Goal: Task Accomplishment & Management: Use online tool/utility

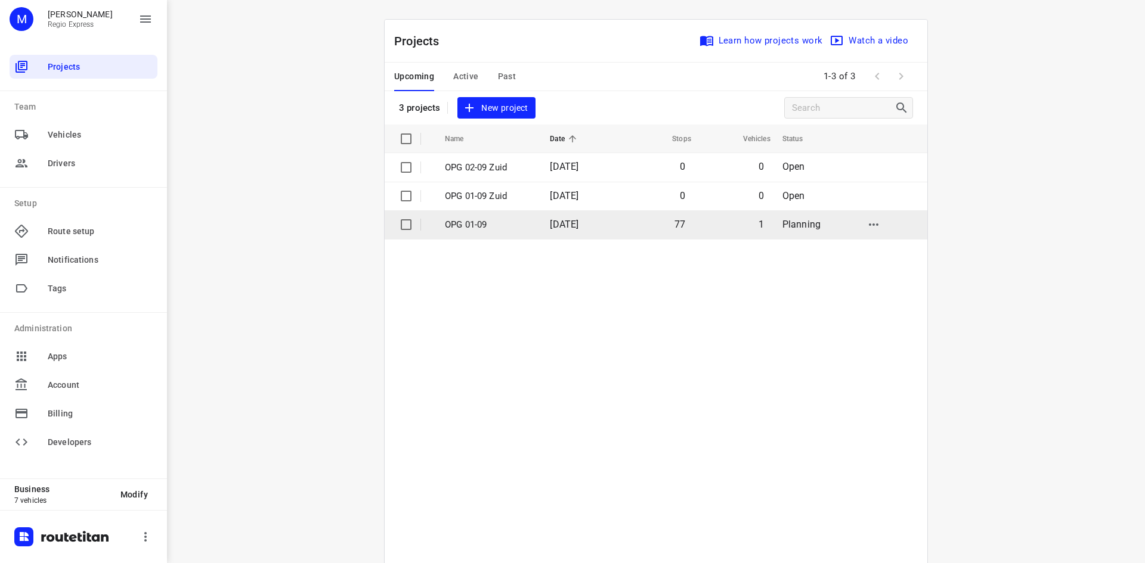
click at [553, 234] on td "[DATE]" at bounding box center [578, 224] width 76 height 29
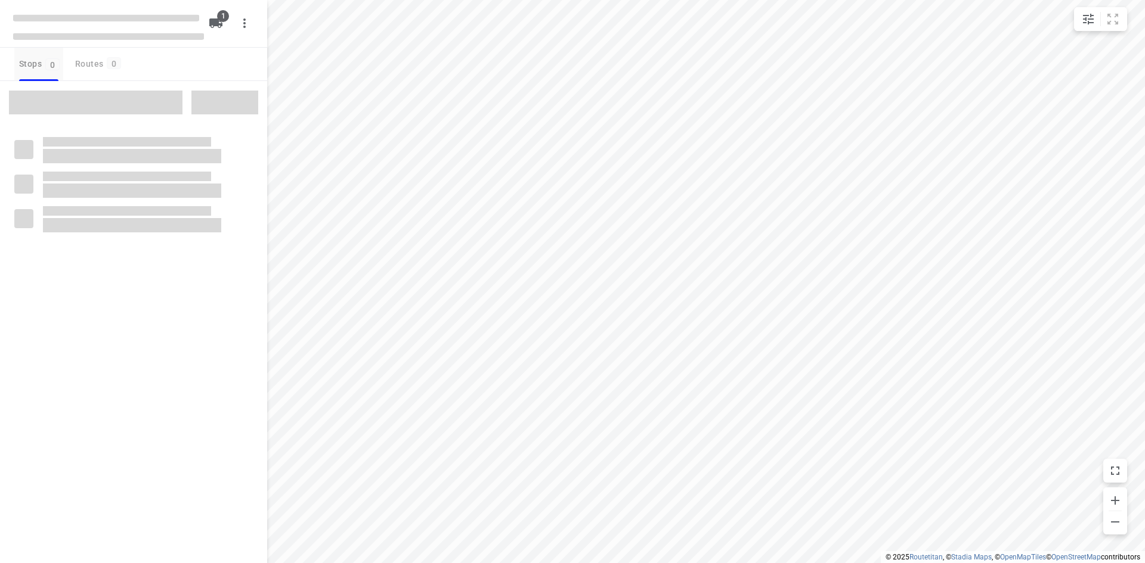
type input "distance"
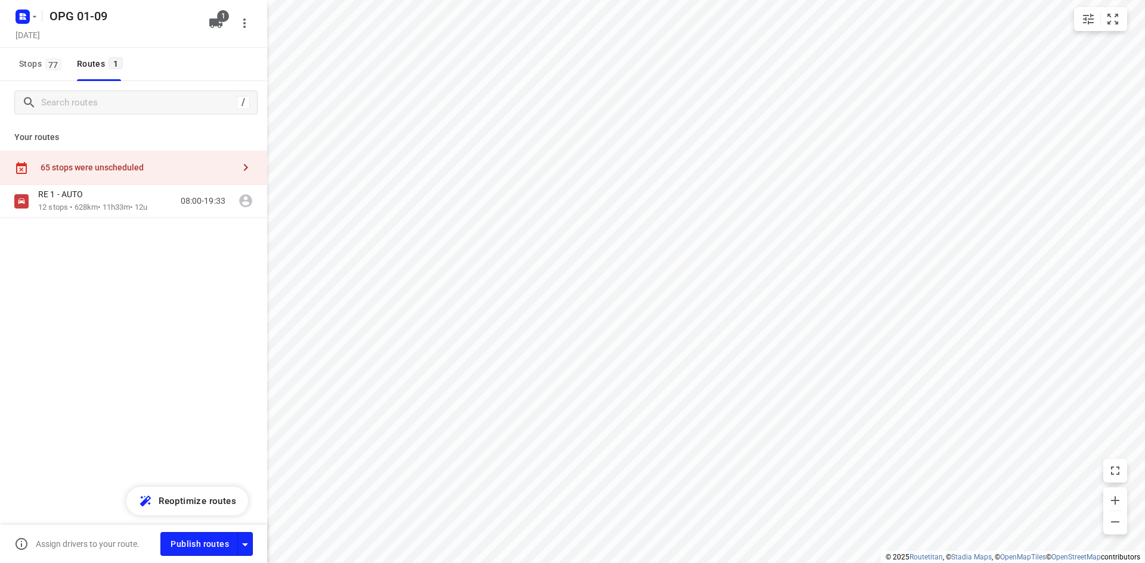
click at [38, 21] on div at bounding box center [25, 16] width 29 height 23
click at [30, 18] on button "button" at bounding box center [25, 16] width 24 height 19
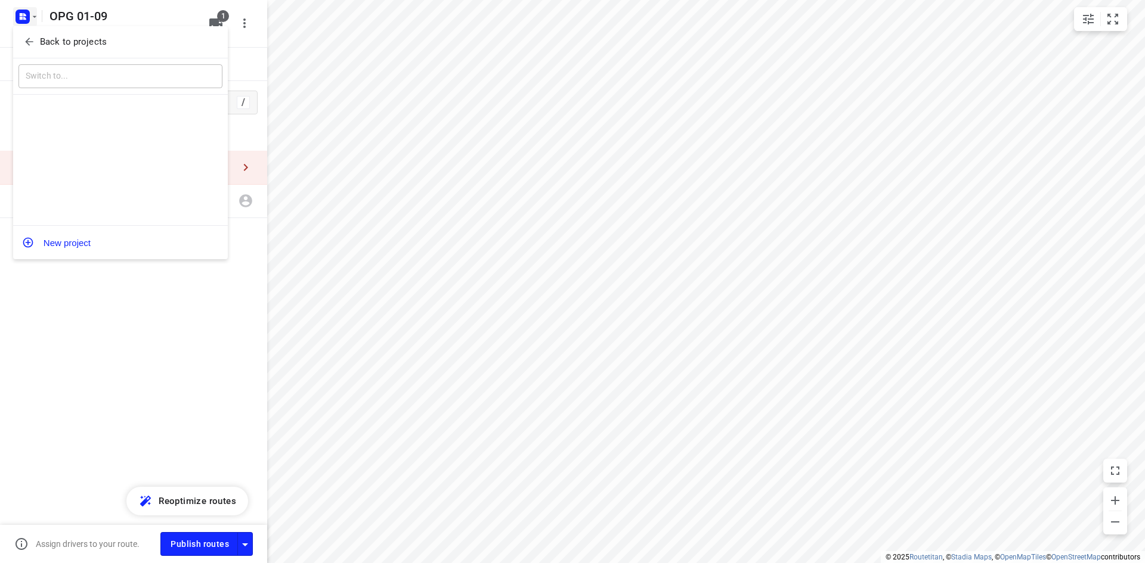
click at [42, 44] on p "Back to projects" at bounding box center [73, 42] width 67 height 14
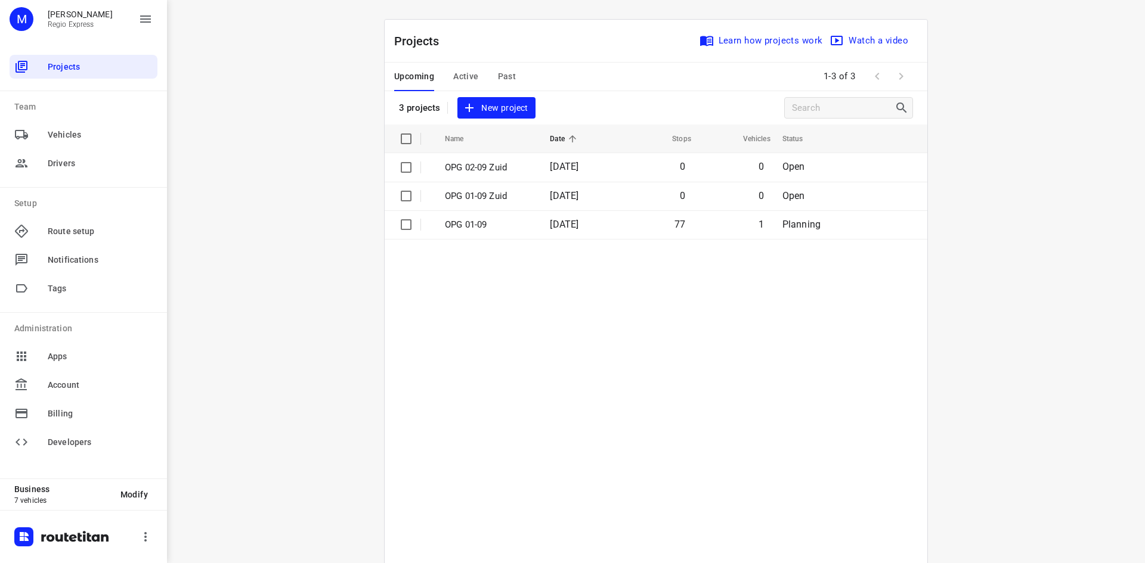
click at [470, 80] on span "Active" at bounding box center [465, 76] width 25 height 15
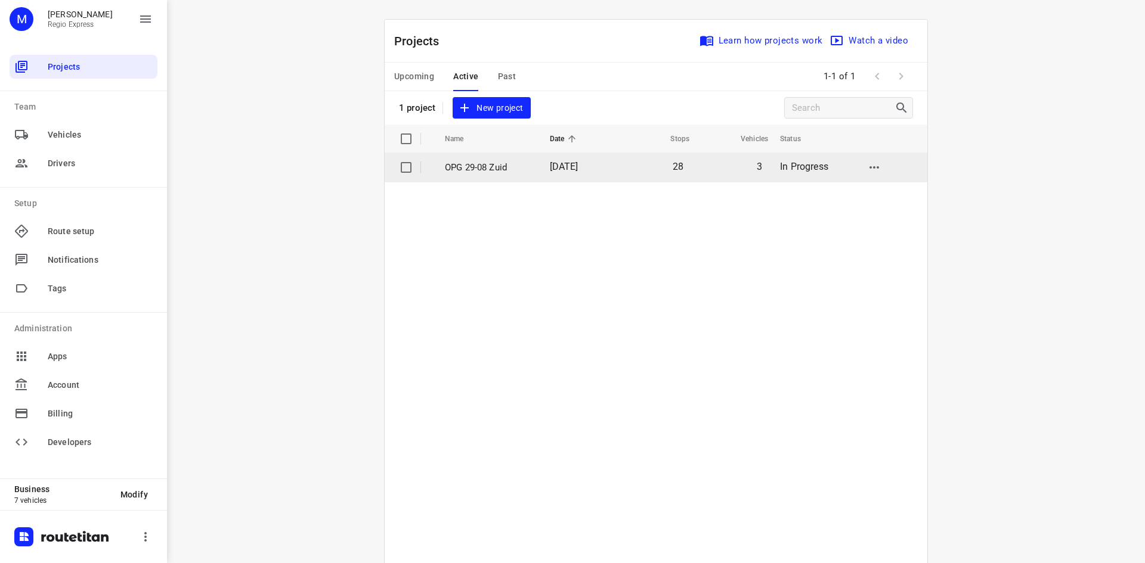
click at [594, 175] on td "[DATE]" at bounding box center [578, 167] width 76 height 29
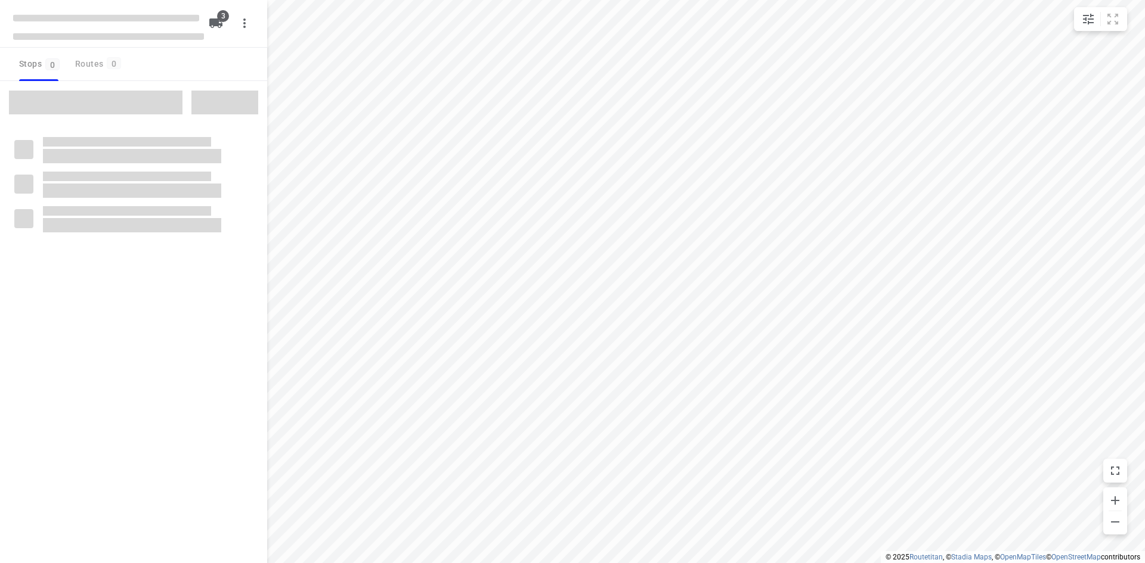
type input "distance"
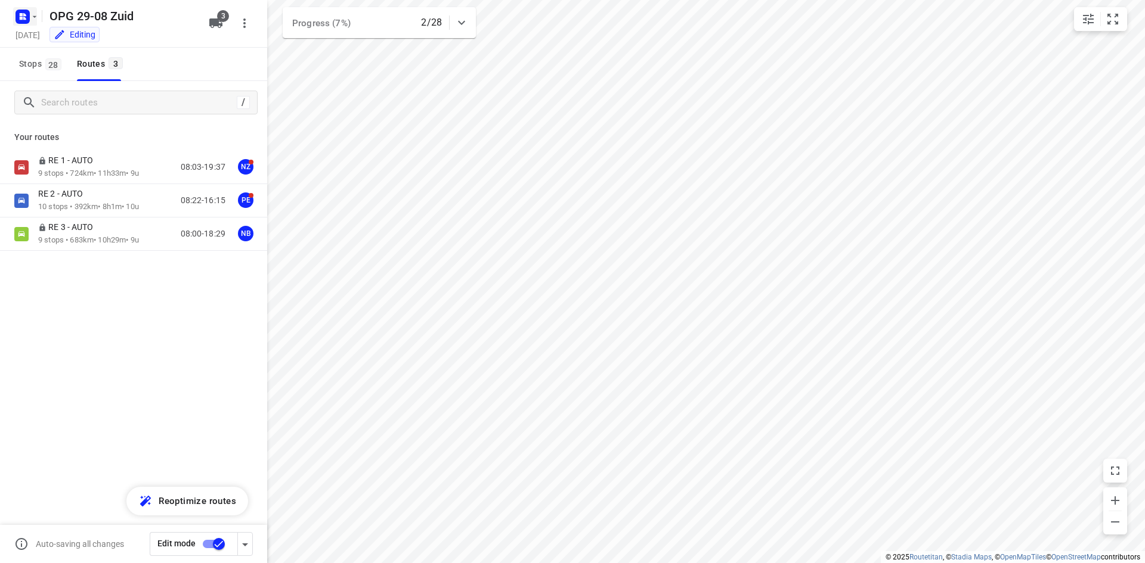
click at [24, 24] on icon "button" at bounding box center [22, 16] width 19 height 19
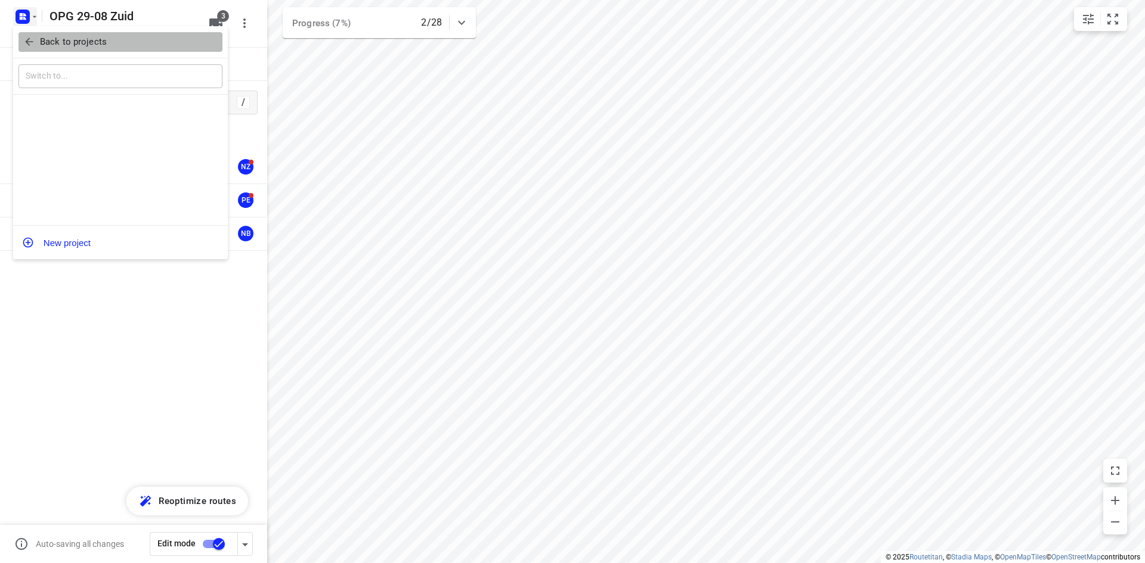
click at [27, 35] on span "Back to projects" at bounding box center [120, 42] width 194 height 14
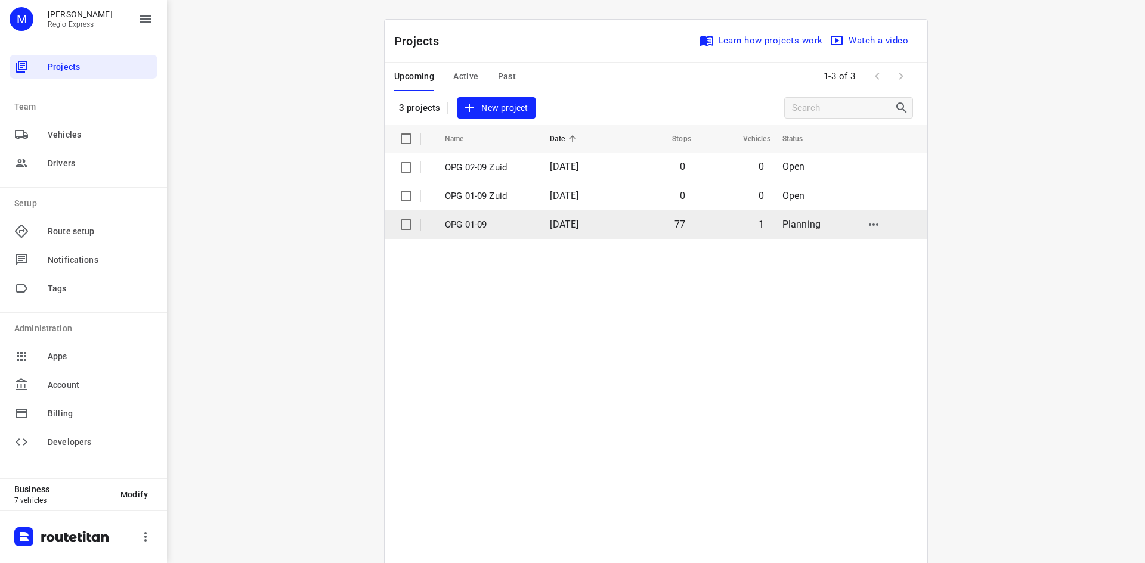
click at [505, 235] on td "OPG 01-09" at bounding box center [486, 224] width 107 height 29
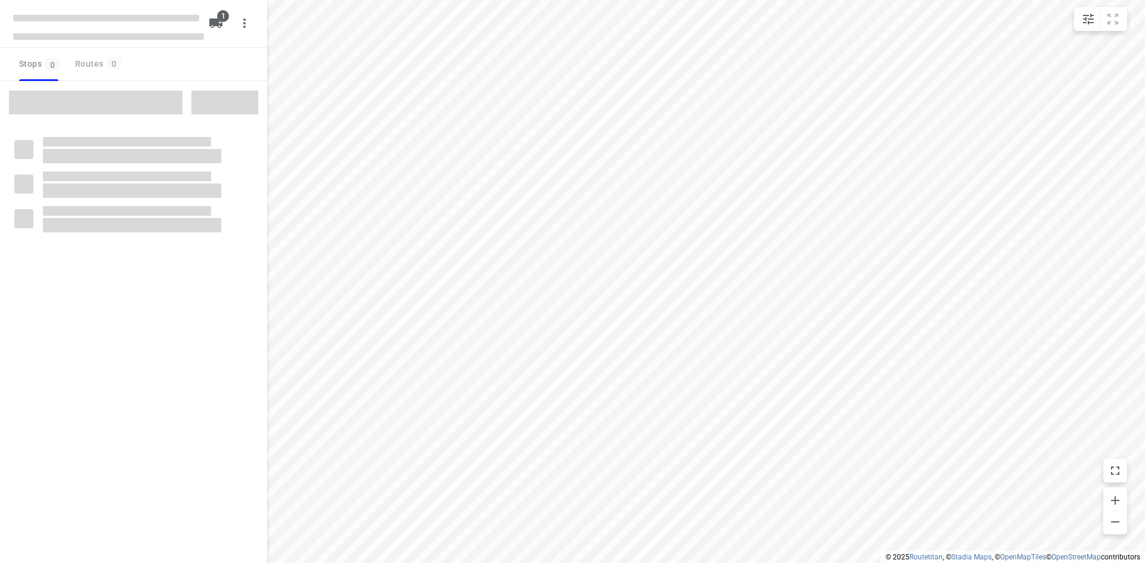
type input "distance"
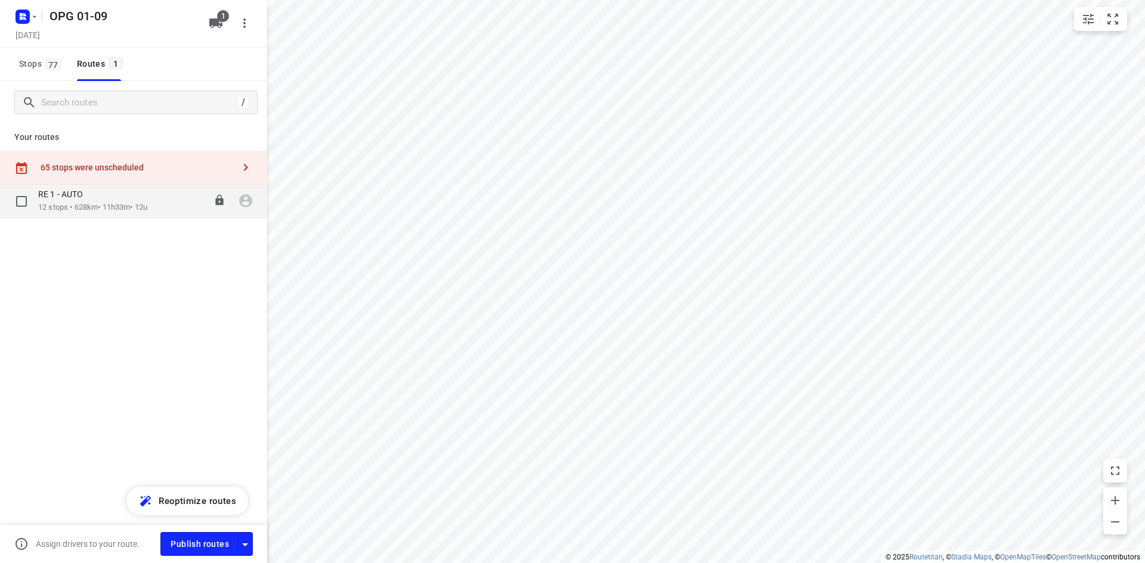
click at [83, 203] on p "12 stops • 628km • 11h33m • 12u" at bounding box center [92, 207] width 109 height 11
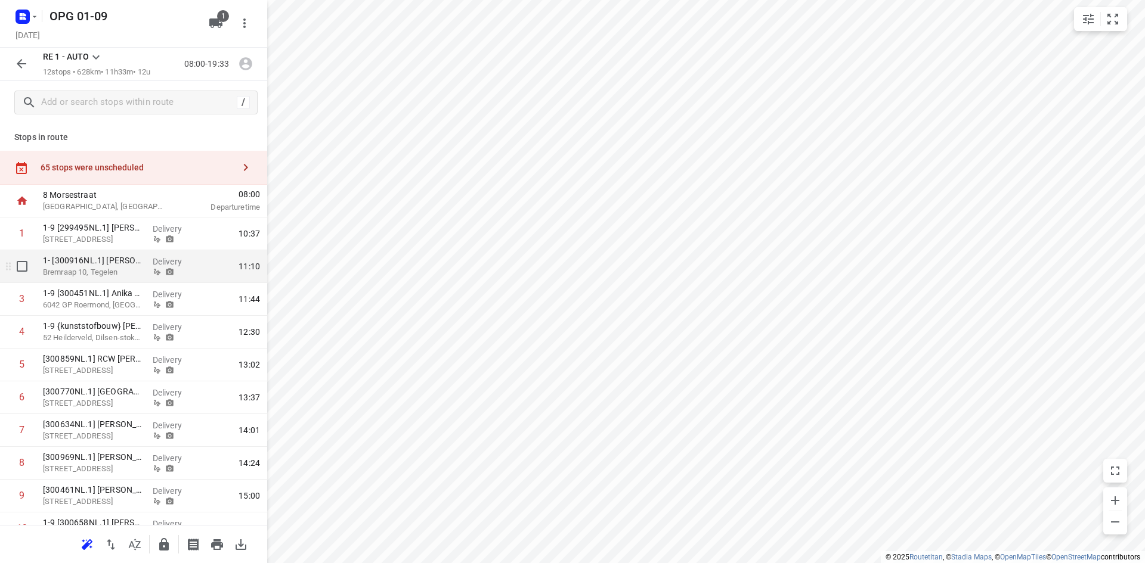
click at [107, 274] on p "Bremraap 10, Tegelen" at bounding box center [93, 272] width 100 height 12
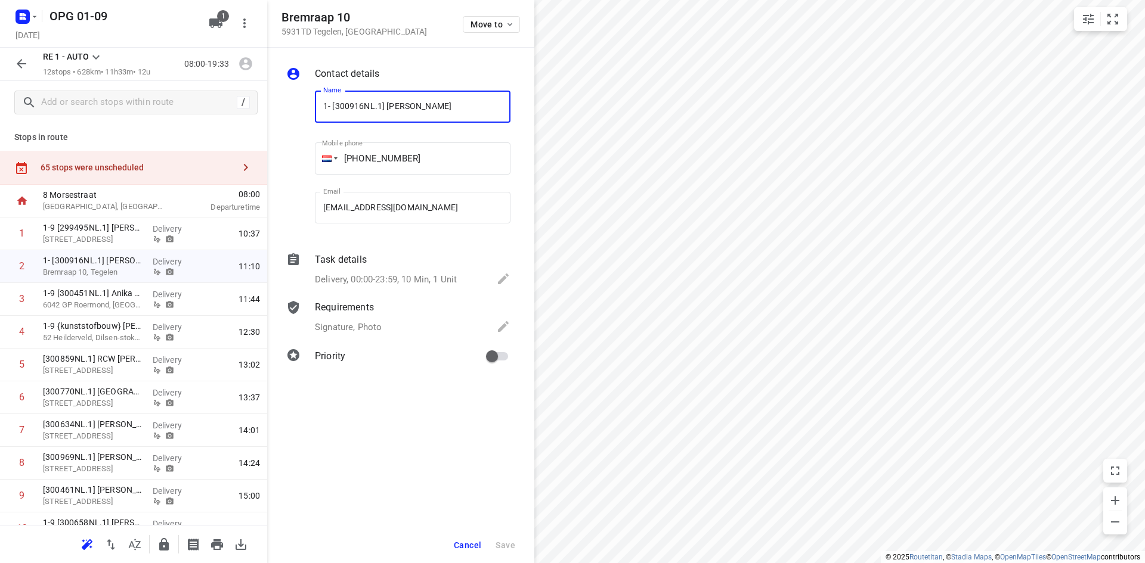
click at [332, 105] on input "1- [300916NL.1] [PERSON_NAME]" at bounding box center [413, 107] width 196 height 32
type input "1-9 [300916NL.1] [PERSON_NAME]"
click at [516, 543] on button "Save" at bounding box center [505, 545] width 29 height 21
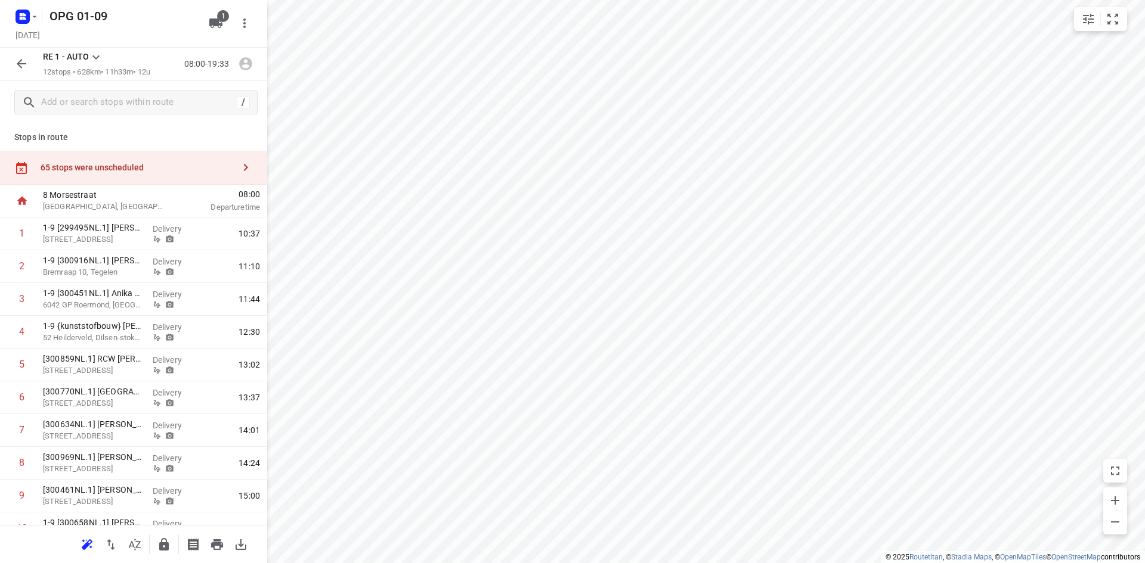
click at [26, 66] on icon "button" at bounding box center [21, 64] width 14 height 14
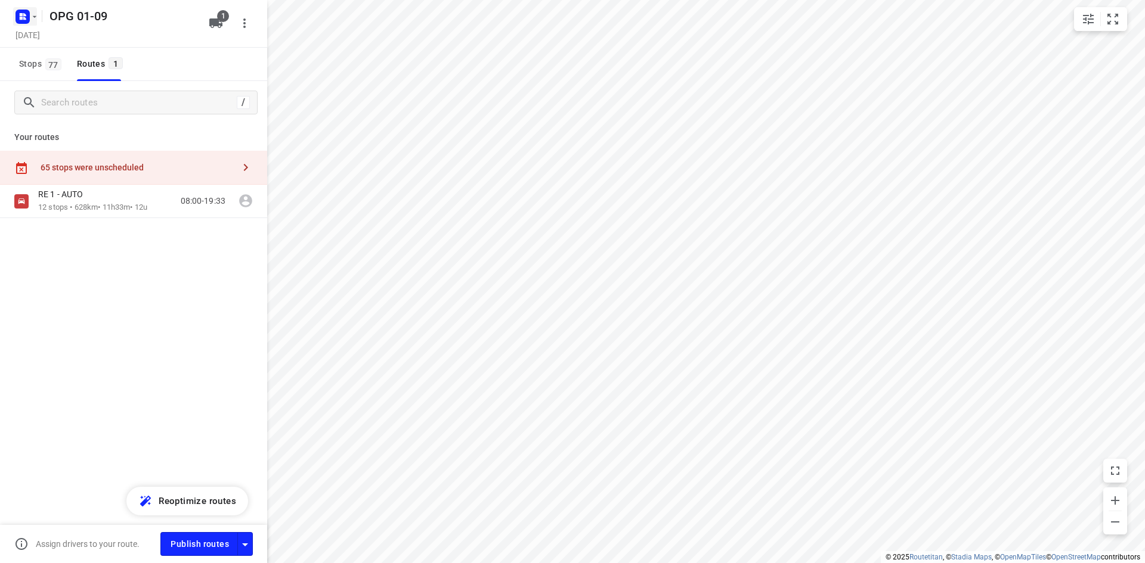
click at [30, 20] on icon "button" at bounding box center [35, 17] width 10 height 10
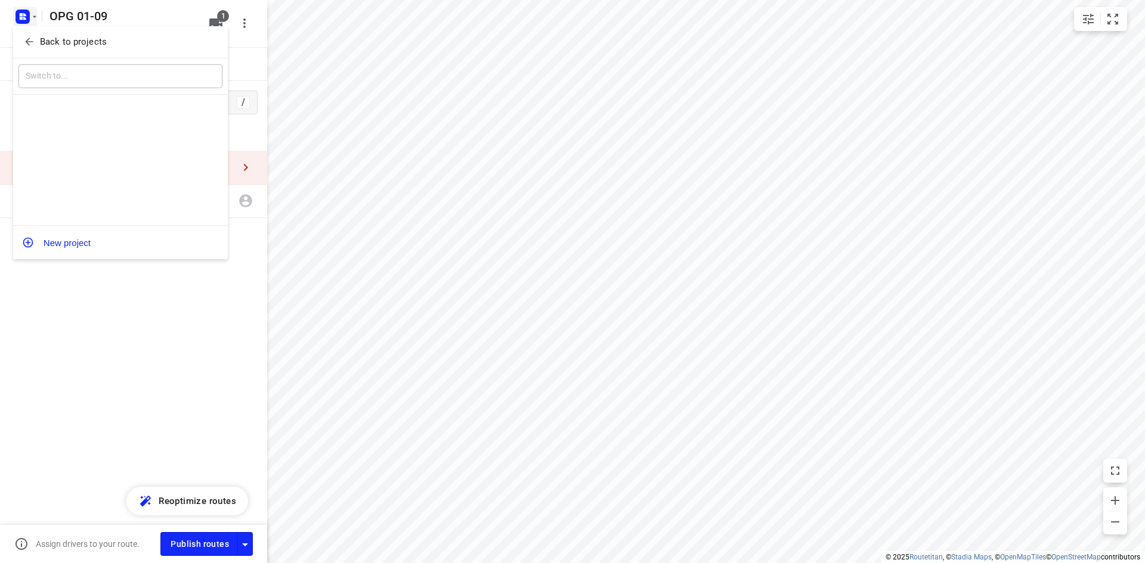
click at [41, 44] on p "Back to projects" at bounding box center [73, 42] width 67 height 14
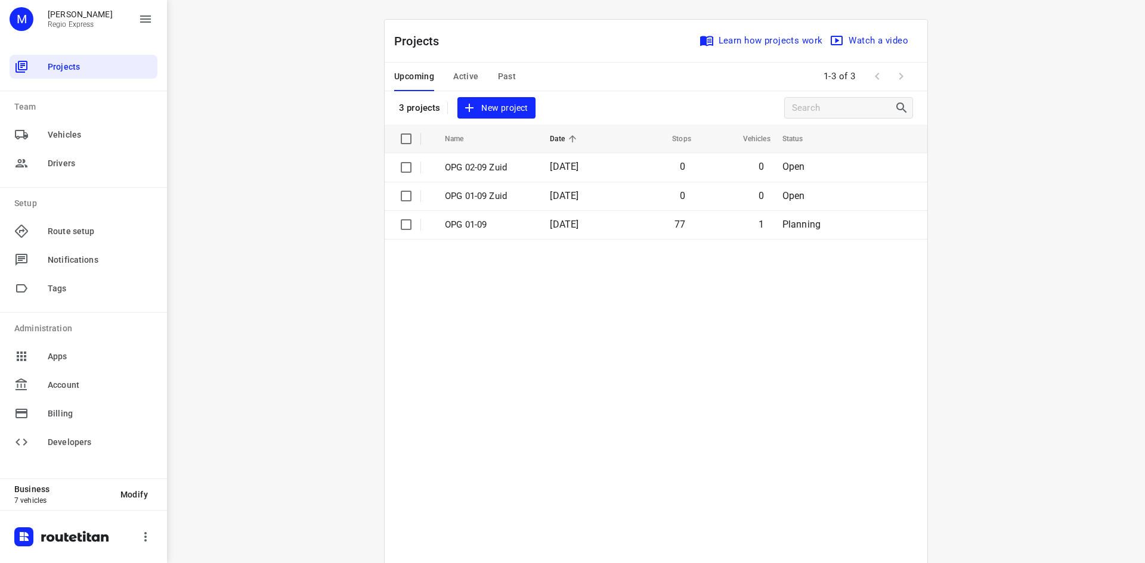
click at [455, 70] on span "Active" at bounding box center [465, 76] width 25 height 15
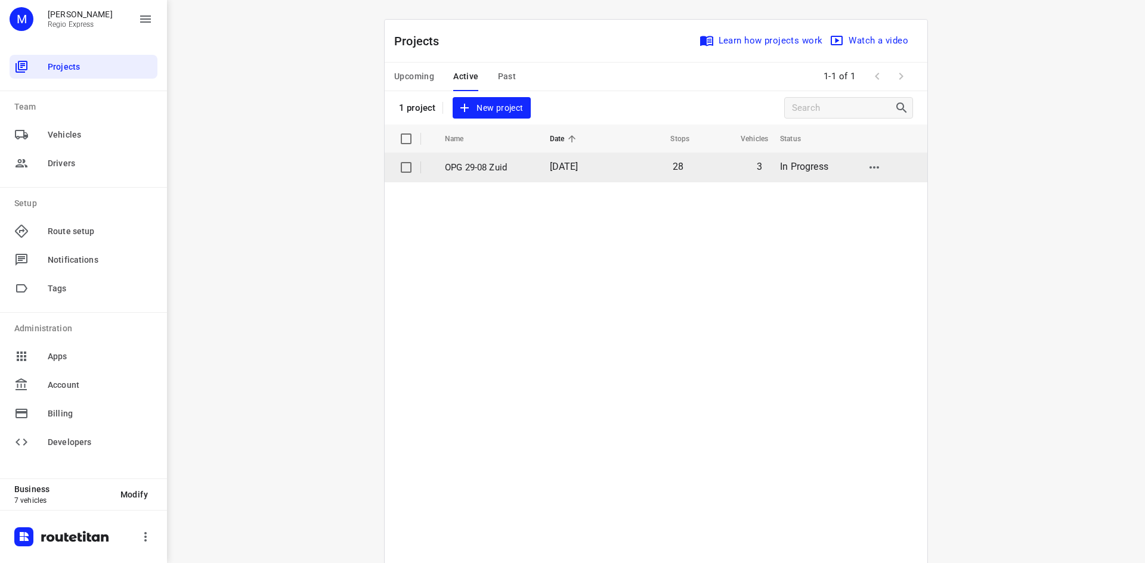
click at [545, 157] on td "[DATE]" at bounding box center [578, 167] width 76 height 29
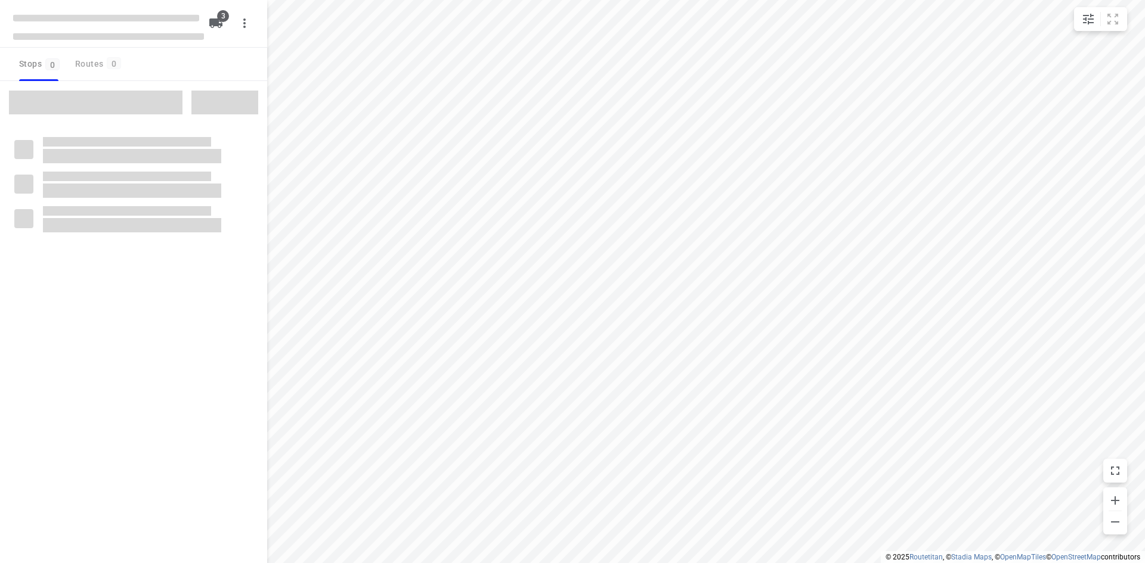
type input "distance"
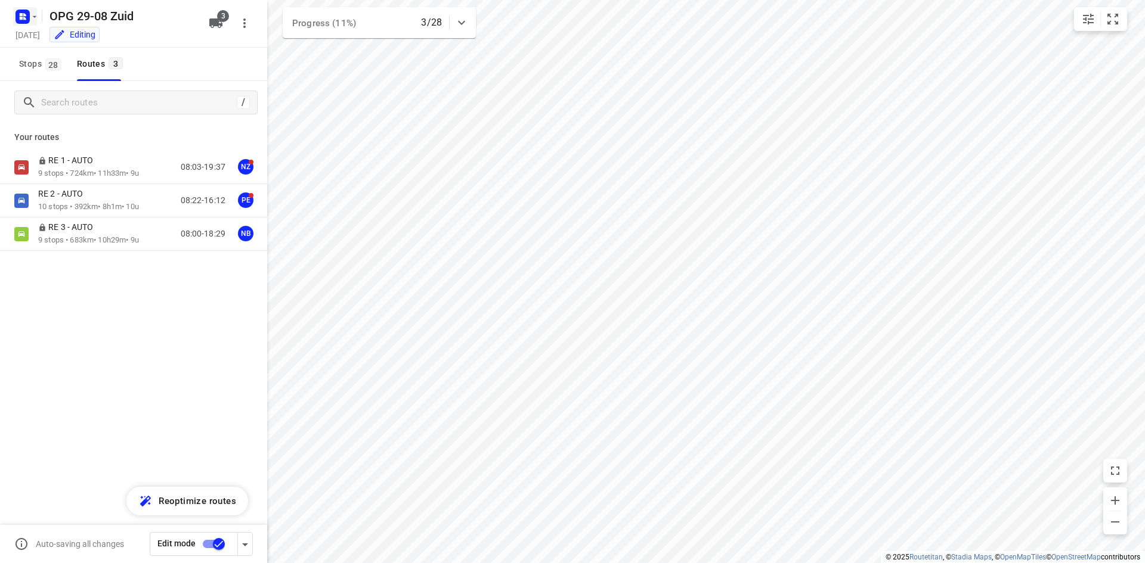
click at [20, 14] on icon "button" at bounding box center [21, 14] width 3 height 3
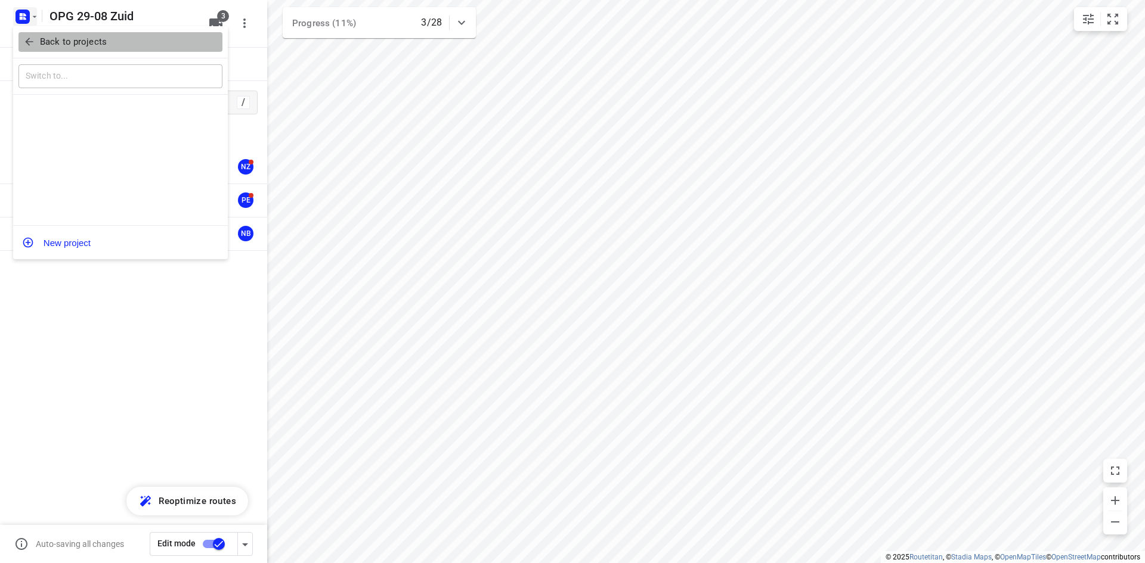
click at [25, 45] on icon "button" at bounding box center [29, 42] width 12 height 12
